Goal: Check status: Check status

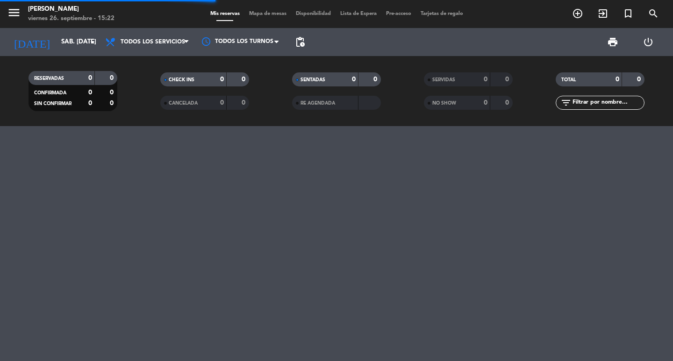
click at [611, 105] on input "text" at bounding box center [608, 103] width 72 height 10
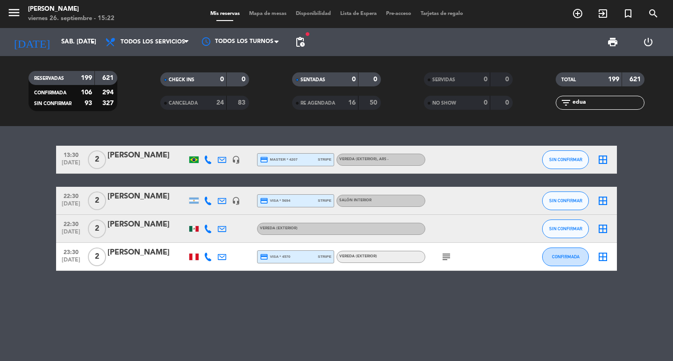
type input "edua"
click at [209, 233] on icon at bounding box center [208, 229] width 8 height 8
click at [227, 237] on div at bounding box center [222, 229] width 14 height 28
click at [219, 243] on div at bounding box center [222, 229] width 14 height 28
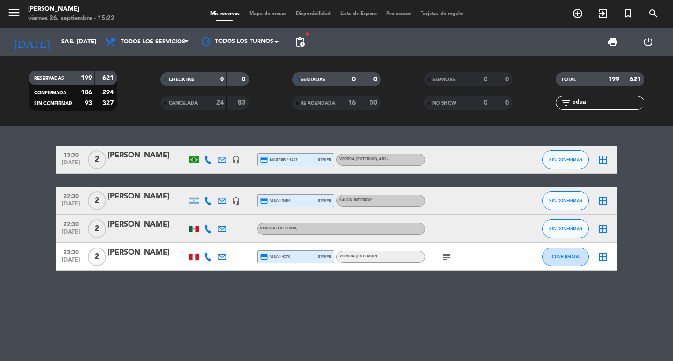
click at [223, 233] on icon at bounding box center [222, 229] width 8 height 8
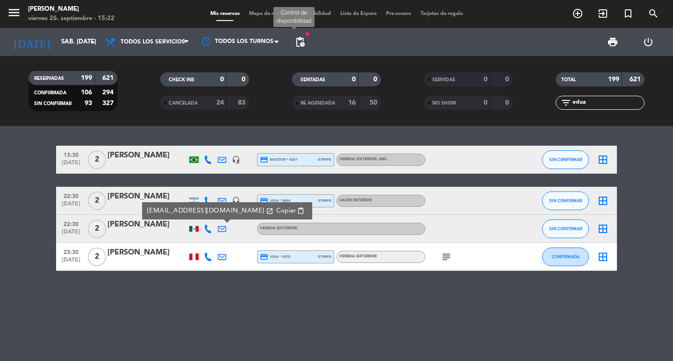
click at [305, 38] on span "pending_actions" at bounding box center [300, 41] width 11 height 11
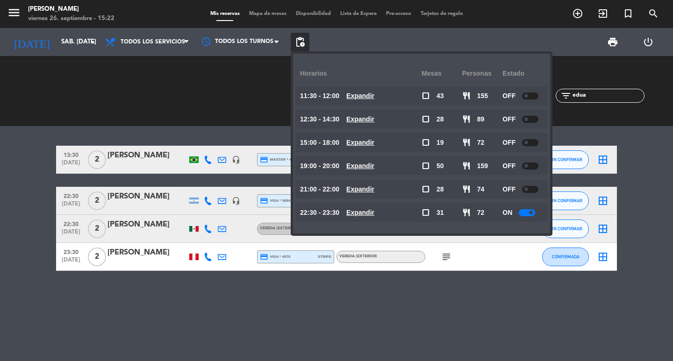
click at [375, 211] on u "Expandir" at bounding box center [360, 212] width 28 height 7
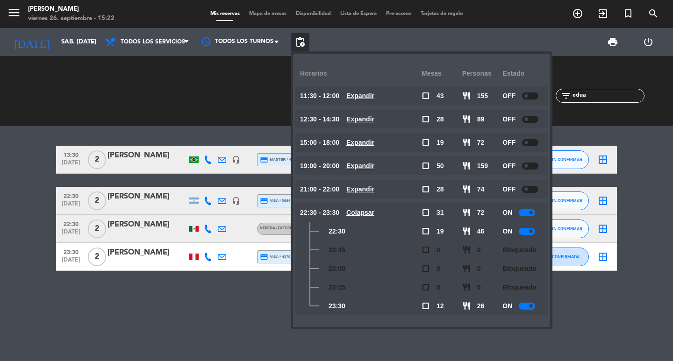
click at [0, 166] on bookings-row "13:30 [DATE] 2 [PERSON_NAME] headset_mic credit_card master * 4207 stripe Vered…" at bounding box center [336, 208] width 673 height 125
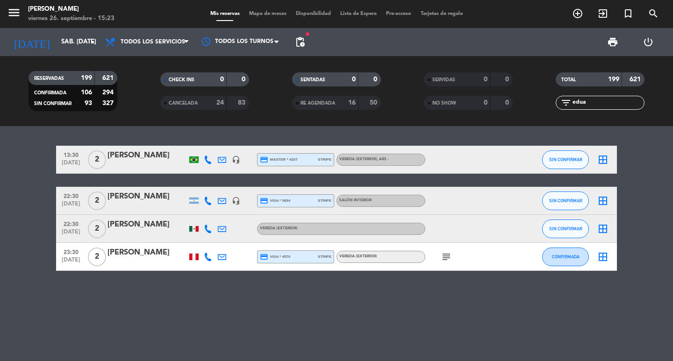
click at [9, 223] on bookings-row "13:30 [DATE] 2 [PERSON_NAME] headset_mic credit_card master * 4207 stripe Vered…" at bounding box center [336, 208] width 673 height 125
